Goal: Transaction & Acquisition: Download file/media

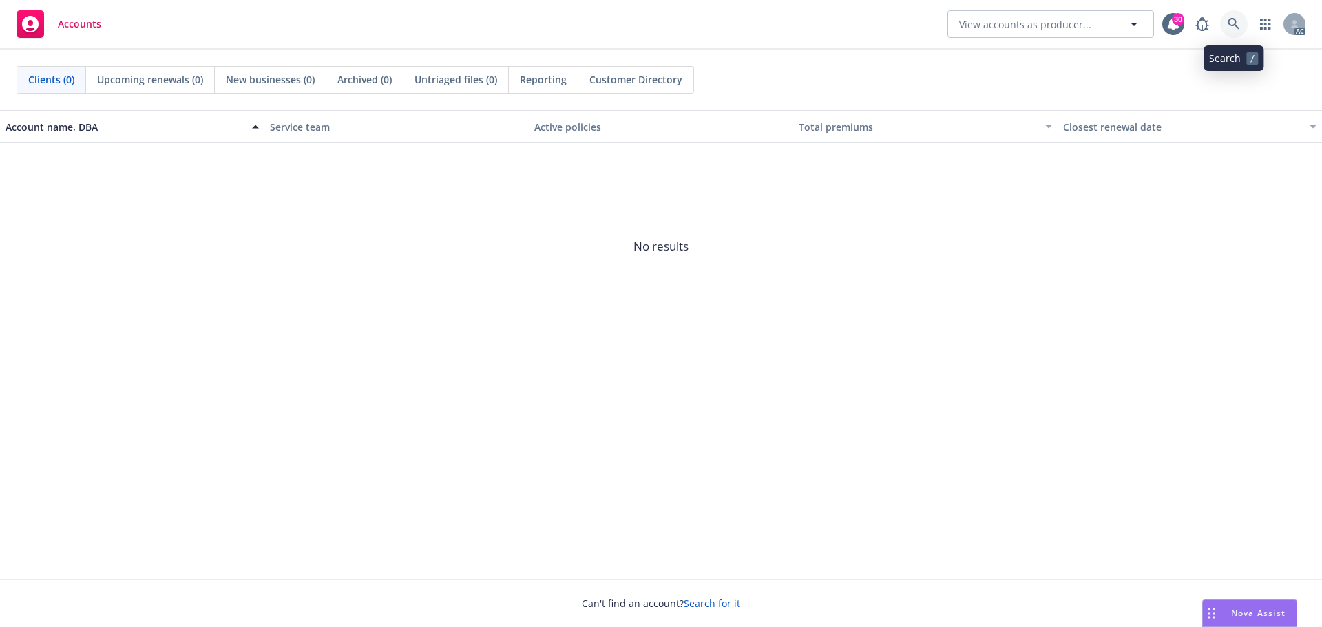
click at [1228, 21] on icon at bounding box center [1234, 24] width 12 height 12
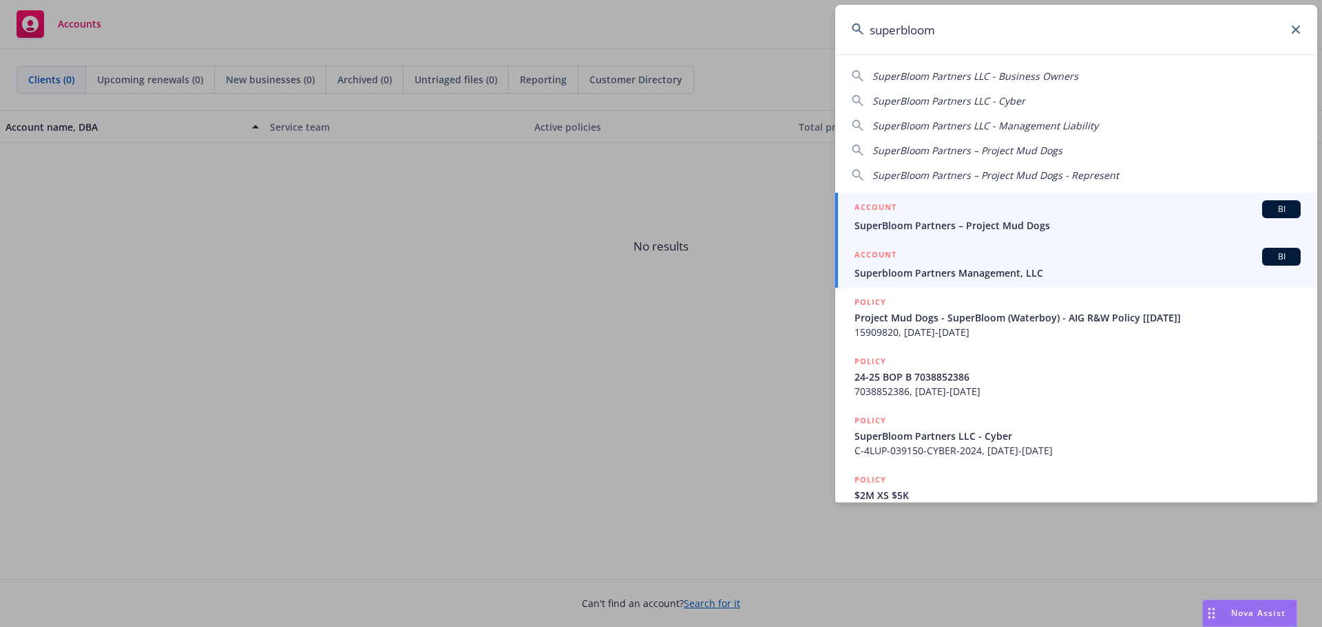
type input "superbloom"
click at [919, 258] on div "ACCOUNT BI" at bounding box center [1078, 257] width 446 height 18
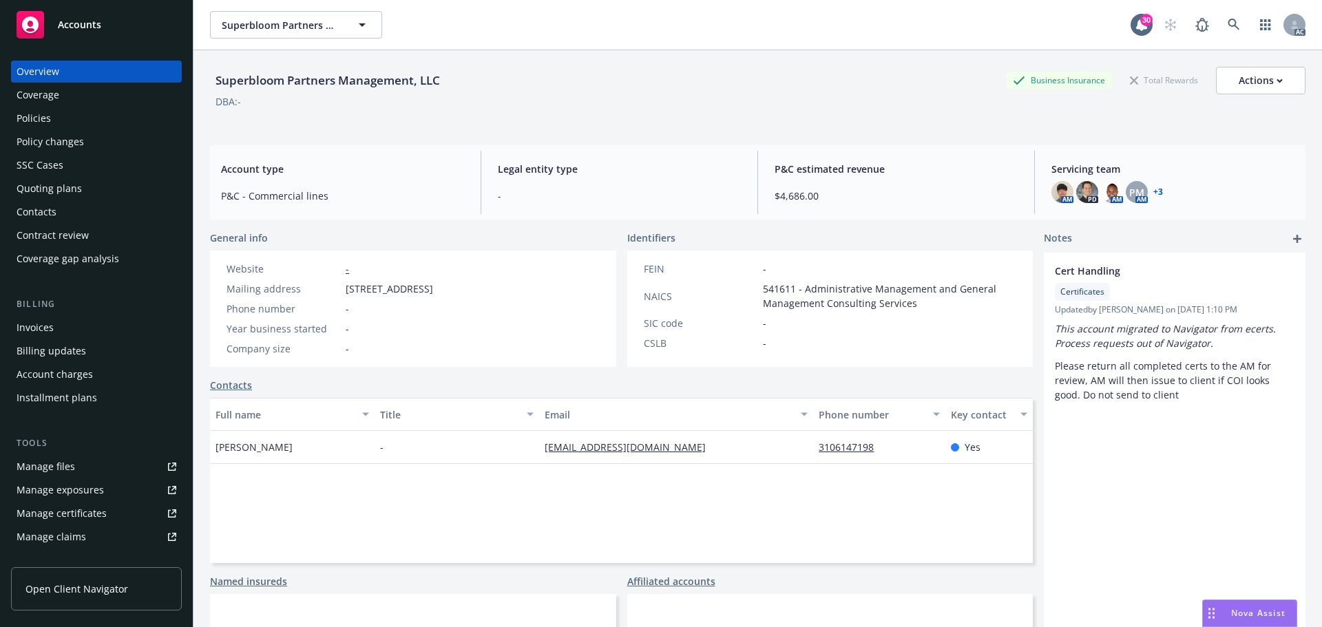
click at [39, 121] on div "Policies" at bounding box center [34, 118] width 34 height 22
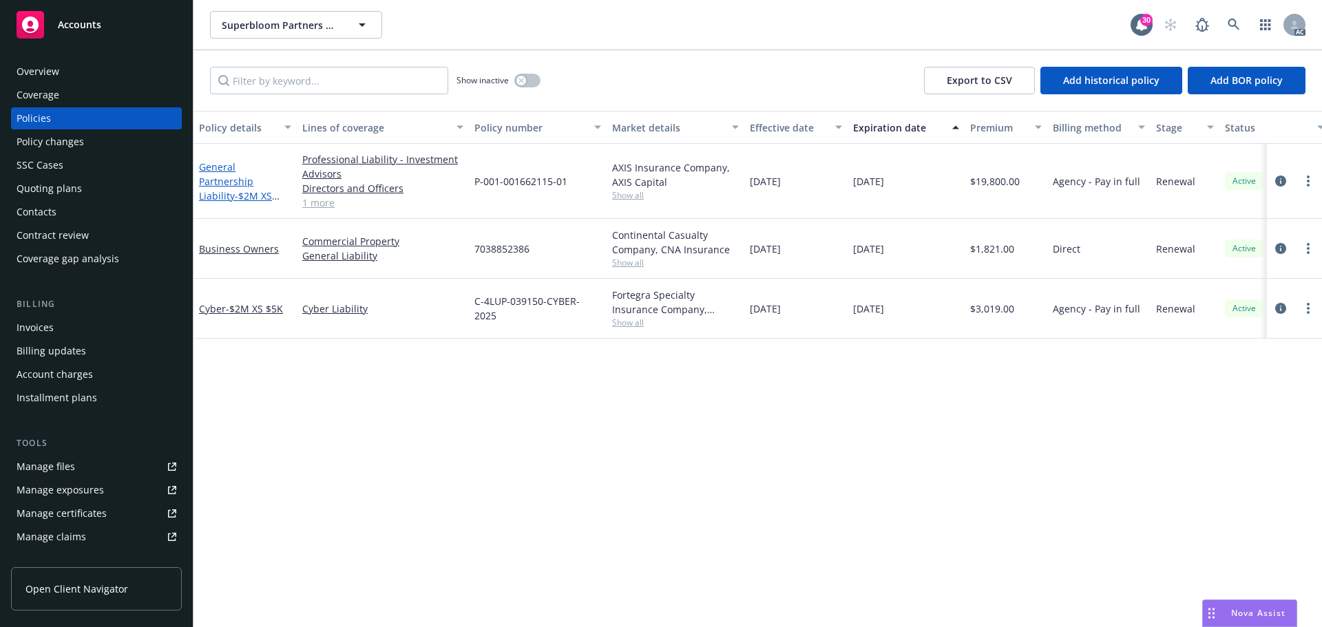
click at [242, 189] on span "- $2M XS $100K" at bounding box center [239, 203] width 81 height 28
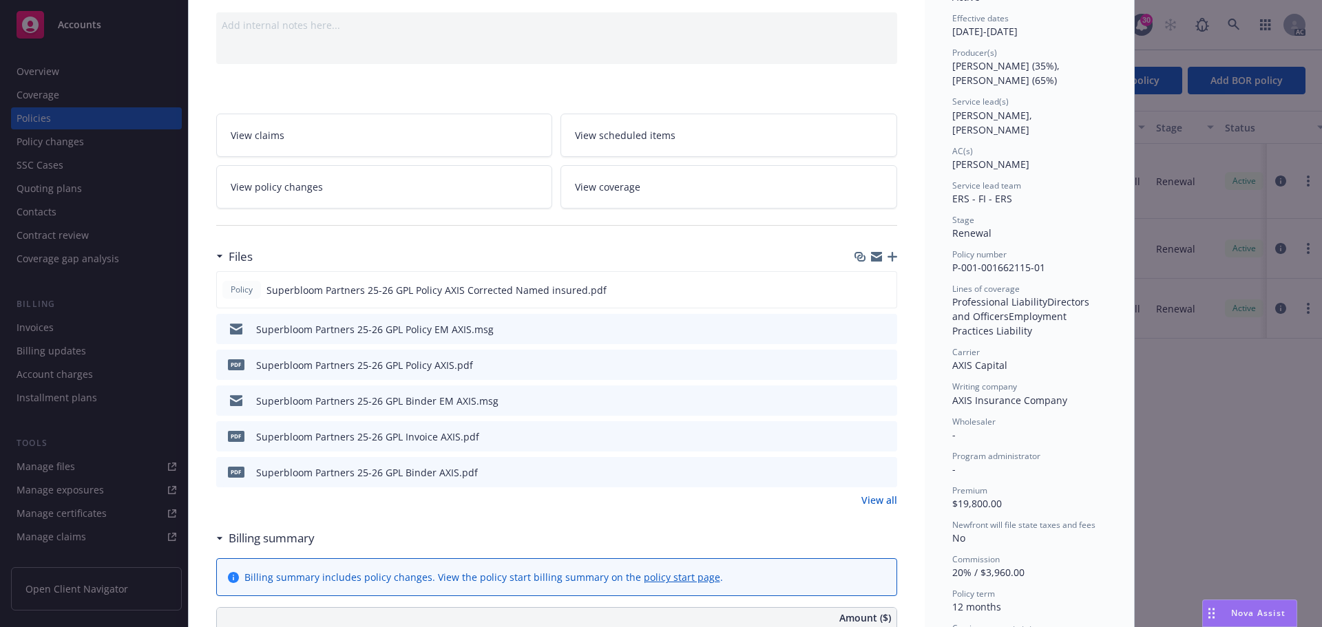
scroll to position [138, 0]
click at [335, 364] on div "Superbloom Partners 25-26 GPL Policy AXIS.pdf" at bounding box center [364, 362] width 217 height 14
click at [856, 397] on icon "download file" at bounding box center [861, 397] width 11 height 11
click at [472, 324] on div "Superbloom Partners 25-26 GPL Policy EM AXIS.msg" at bounding box center [375, 327] width 238 height 14
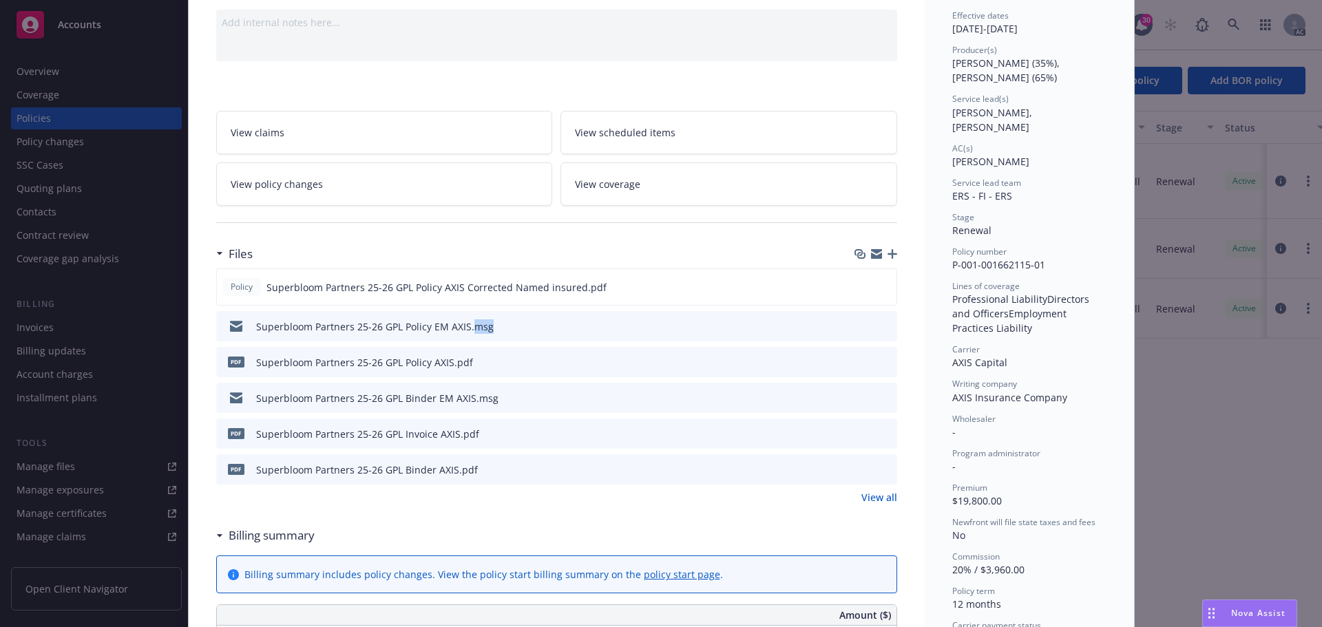
click at [472, 324] on div "Superbloom Partners 25-26 GPL Policy EM AXIS.msg" at bounding box center [375, 327] width 238 height 14
click at [856, 324] on icon "download file" at bounding box center [861, 325] width 11 height 11
